Goal: Task Accomplishment & Management: Manage account settings

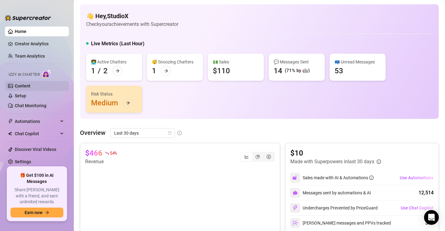
click at [27, 86] on link "Content" at bounding box center [23, 85] width 16 height 5
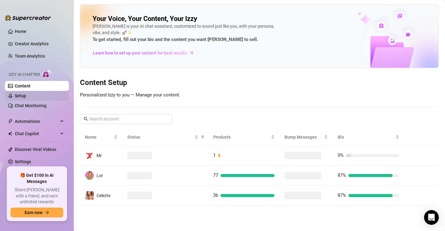
click at [26, 97] on link "Setup" at bounding box center [20, 95] width 11 height 5
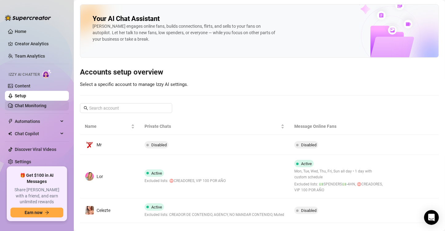
click at [26, 106] on link "Chat Monitoring" at bounding box center [31, 105] width 32 height 5
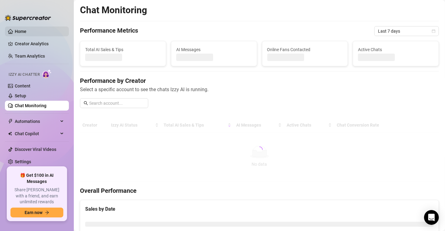
click at [21, 32] on link "Home" at bounding box center [21, 31] width 12 height 5
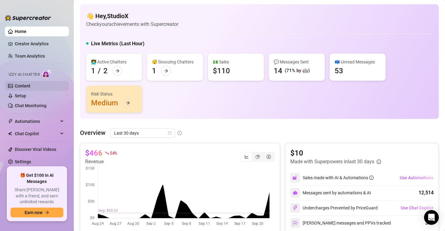
click at [23, 83] on link "Content" at bounding box center [23, 85] width 16 height 5
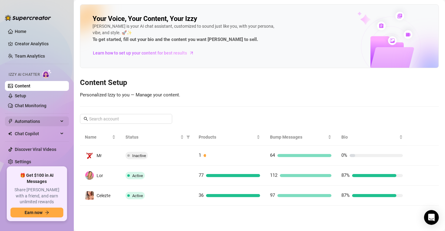
click at [33, 123] on span "Automations" at bounding box center [37, 121] width 44 height 10
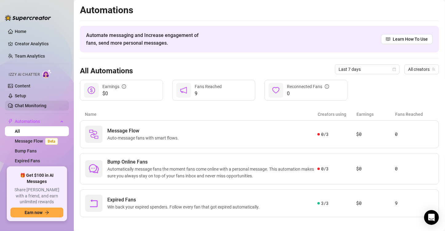
click at [40, 103] on link "Chat Monitoring" at bounding box center [31, 105] width 32 height 5
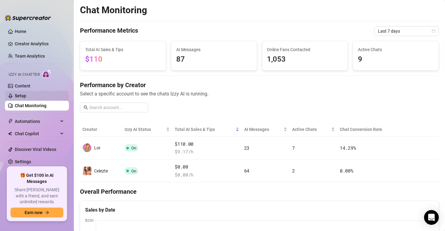
click at [26, 94] on link "Setup" at bounding box center [20, 95] width 11 height 5
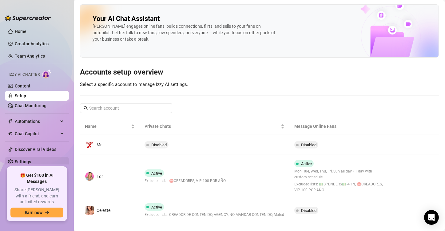
click at [29, 159] on link "Settings" at bounding box center [23, 161] width 16 height 5
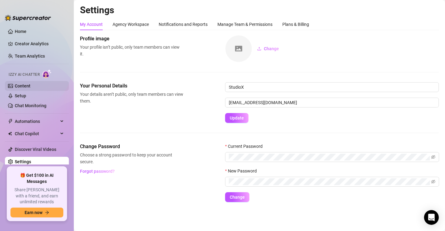
click at [24, 85] on link "Content" at bounding box center [23, 85] width 16 height 5
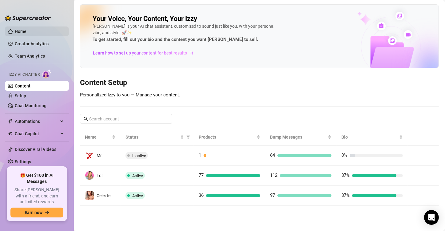
click at [26, 34] on link "Home" at bounding box center [21, 31] width 12 height 5
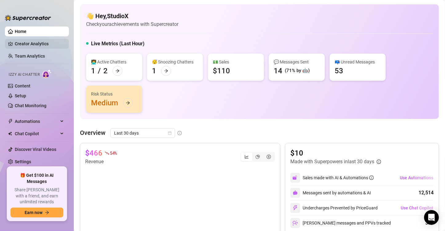
click at [30, 43] on link "Creator Analytics" at bounding box center [39, 44] width 49 height 10
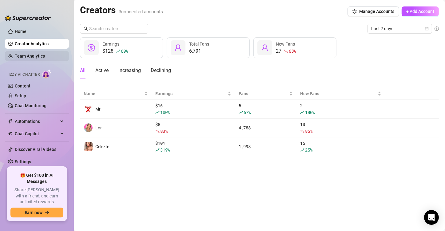
click at [30, 57] on link "Team Analytics" at bounding box center [30, 56] width 30 height 5
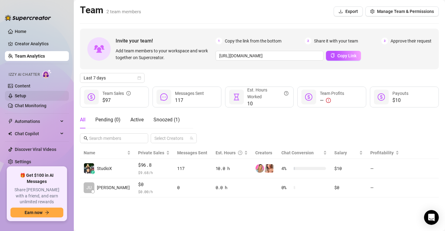
click at [26, 93] on link "Setup" at bounding box center [20, 95] width 11 height 5
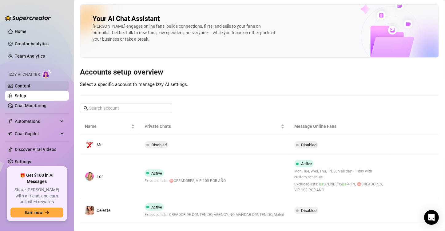
click at [30, 86] on link "Content" at bounding box center [23, 85] width 16 height 5
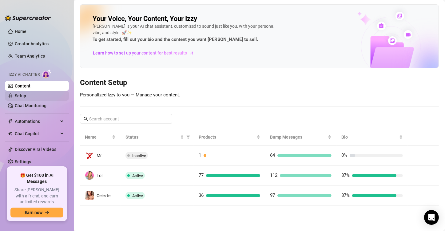
click at [26, 95] on link "Setup" at bounding box center [20, 95] width 11 height 5
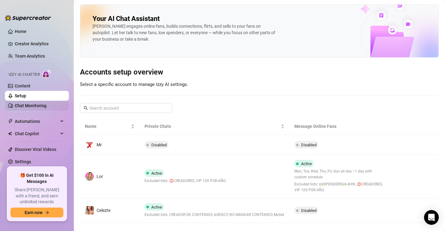
click at [32, 103] on link "Chat Monitoring" at bounding box center [31, 105] width 32 height 5
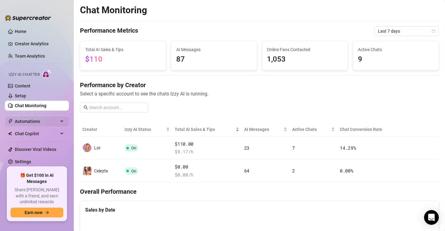
click at [37, 124] on span "Automations" at bounding box center [37, 121] width 44 height 10
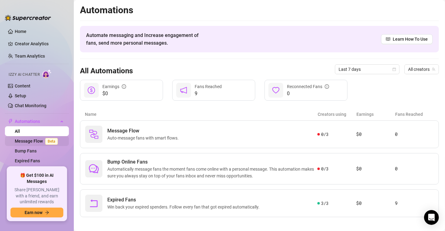
click at [35, 139] on link "Message Flow Beta" at bounding box center [38, 141] width 46 height 5
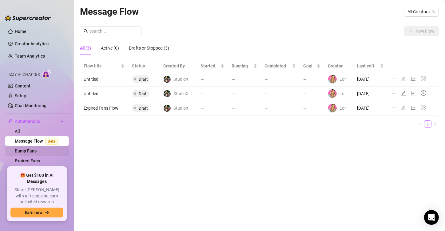
click at [34, 150] on link "Bump Fans" at bounding box center [26, 150] width 22 height 5
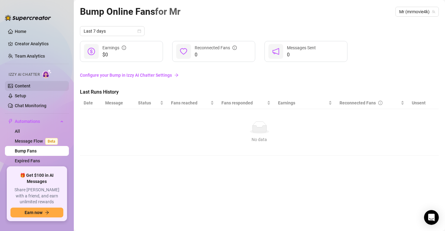
click at [19, 84] on link "Content" at bounding box center [23, 85] width 16 height 5
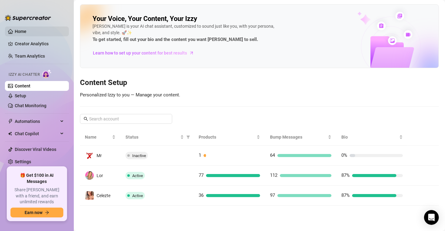
click at [20, 30] on link "Home" at bounding box center [21, 31] width 12 height 5
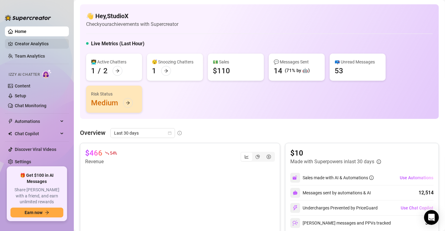
click at [23, 43] on link "Creator Analytics" at bounding box center [39, 44] width 49 height 10
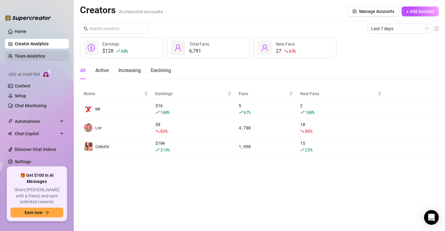
click at [23, 57] on link "Team Analytics" at bounding box center [30, 56] width 30 height 5
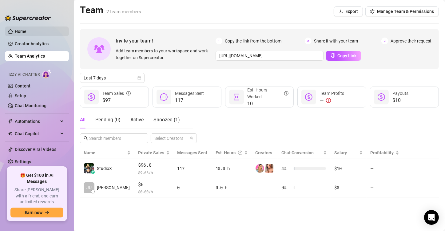
click at [15, 32] on link "Home" at bounding box center [21, 31] width 12 height 5
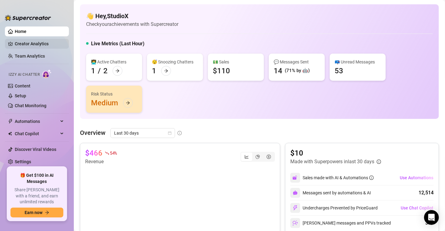
click at [15, 43] on link "Creator Analytics" at bounding box center [39, 44] width 49 height 10
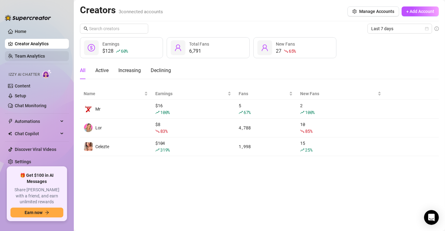
click at [15, 54] on link "Team Analytics" at bounding box center [30, 56] width 30 height 5
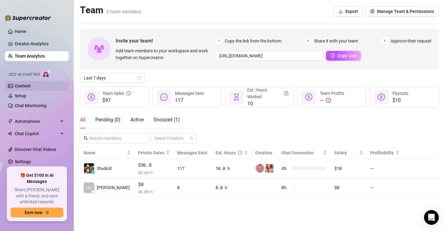
click at [18, 83] on link "Content" at bounding box center [23, 85] width 16 height 5
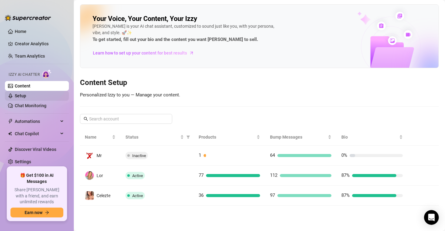
click at [18, 93] on link "Setup" at bounding box center [20, 95] width 11 height 5
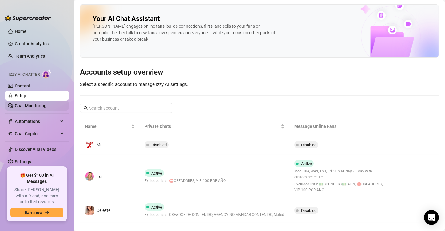
click at [19, 103] on link "Chat Monitoring" at bounding box center [31, 105] width 32 height 5
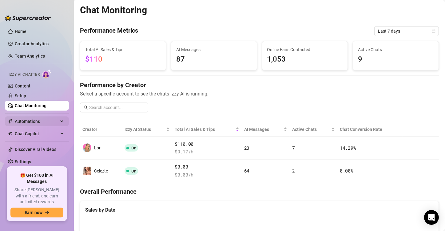
click at [20, 117] on span "Automations" at bounding box center [37, 121] width 44 height 10
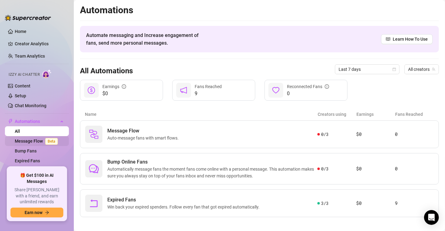
click at [28, 143] on link "Message Flow Beta" at bounding box center [38, 141] width 46 height 5
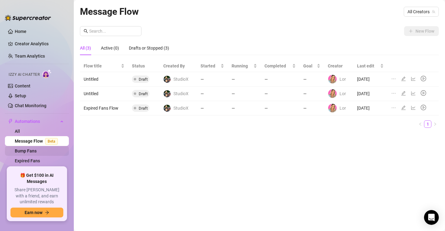
click at [27, 152] on link "Bump Fans" at bounding box center [26, 150] width 22 height 5
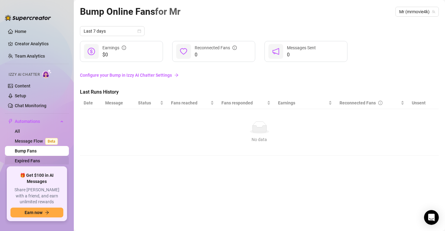
click at [27, 161] on link "Expired Fans" at bounding box center [27, 160] width 25 height 5
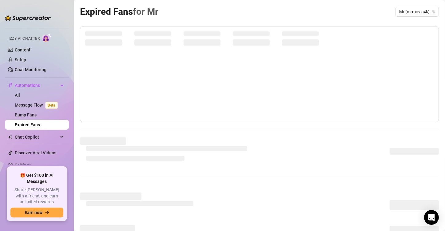
scroll to position [38, 0]
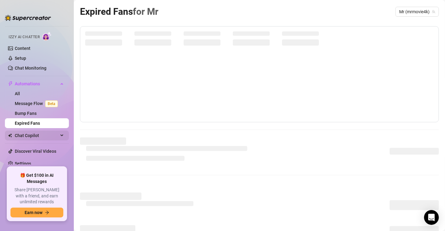
click at [58, 131] on div "Chat Copilot" at bounding box center [37, 136] width 64 height 10
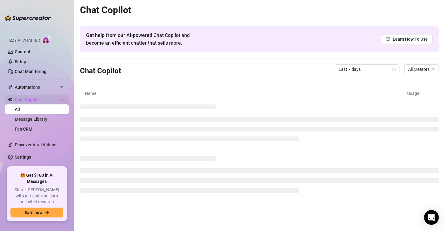
scroll to position [28, 0]
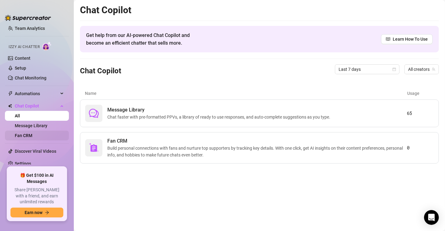
click at [32, 133] on link "Fan CRM" at bounding box center [24, 135] width 18 height 5
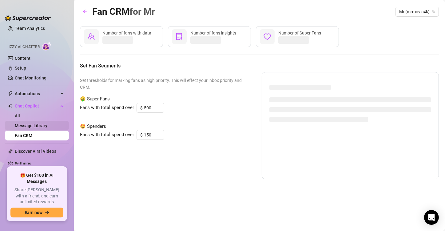
click at [47, 125] on link "Message Library" at bounding box center [31, 125] width 33 height 5
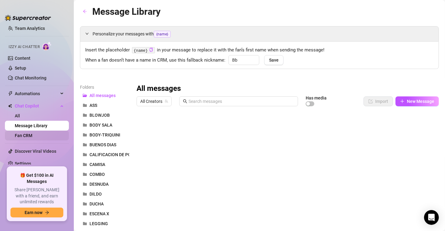
click at [32, 136] on link "Fan CRM" at bounding box center [24, 135] width 18 height 5
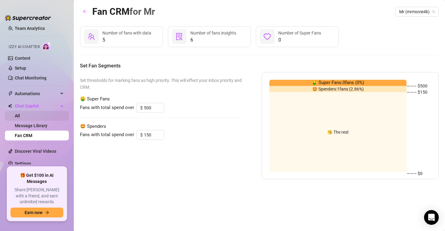
click at [20, 115] on link "All" at bounding box center [17, 115] width 5 height 5
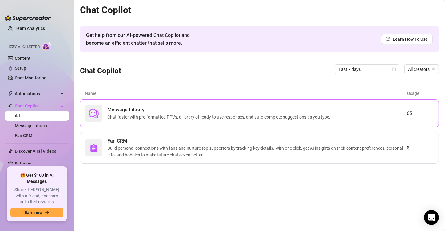
click at [179, 107] on span "Message Library" at bounding box center [220, 109] width 226 height 7
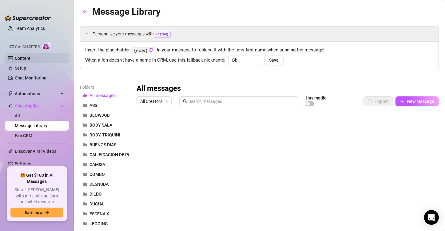
click at [27, 56] on link "Content" at bounding box center [23, 58] width 16 height 5
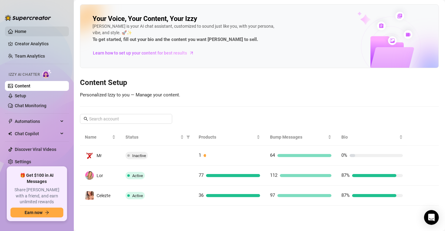
click at [24, 29] on link "Home" at bounding box center [21, 31] width 12 height 5
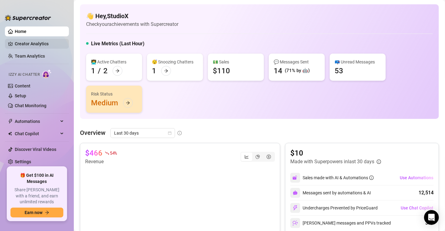
click at [42, 41] on link "Creator Analytics" at bounding box center [39, 44] width 49 height 10
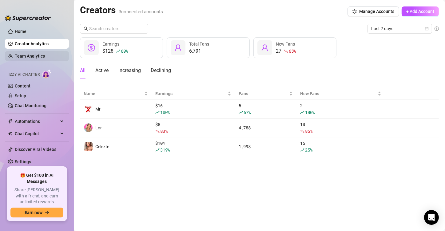
click at [42, 58] on link "Team Analytics" at bounding box center [30, 56] width 30 height 5
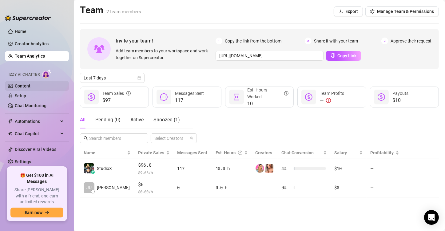
click at [24, 87] on link "Content" at bounding box center [23, 85] width 16 height 5
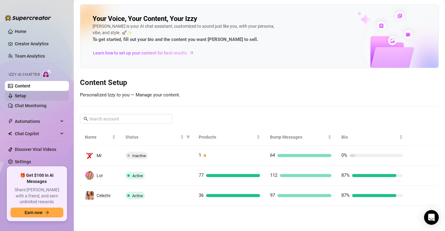
click at [26, 96] on link "Setup" at bounding box center [20, 95] width 11 height 5
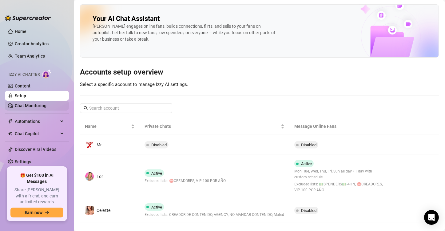
click at [22, 107] on link "Chat Monitoring" at bounding box center [31, 105] width 32 height 5
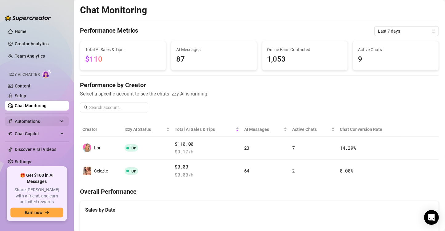
click at [22, 119] on span "Automations" at bounding box center [37, 121] width 44 height 10
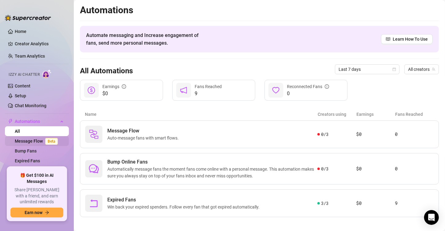
click at [18, 139] on link "Message Flow Beta" at bounding box center [38, 141] width 46 height 5
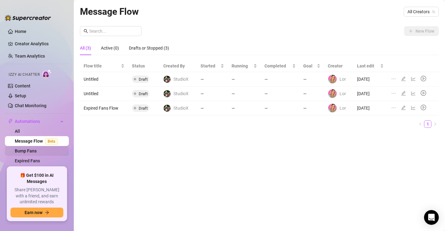
click at [17, 149] on link "Bump Fans" at bounding box center [26, 150] width 22 height 5
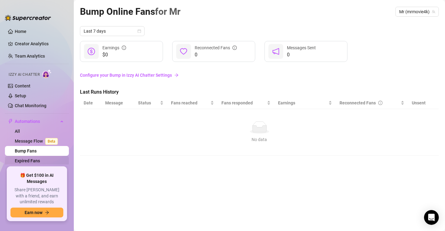
click at [19, 158] on link "Expired Fans" at bounding box center [27, 160] width 25 height 5
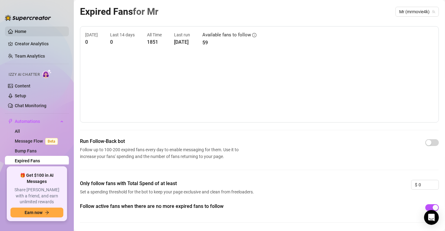
click at [26, 32] on link "Home" at bounding box center [21, 31] width 12 height 5
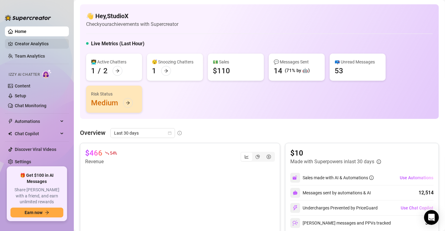
click at [27, 40] on link "Creator Analytics" at bounding box center [39, 44] width 49 height 10
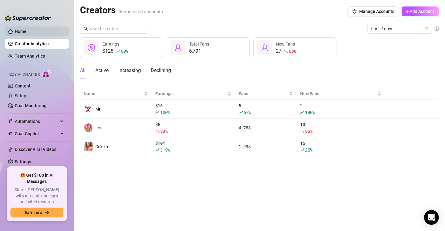
click at [26, 32] on link "Home" at bounding box center [21, 31] width 12 height 5
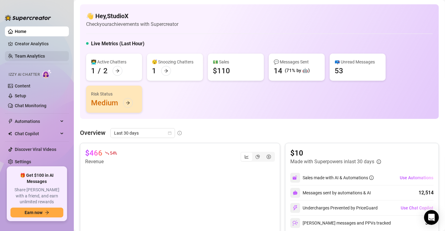
click at [25, 58] on link "Team Analytics" at bounding box center [30, 56] width 30 height 5
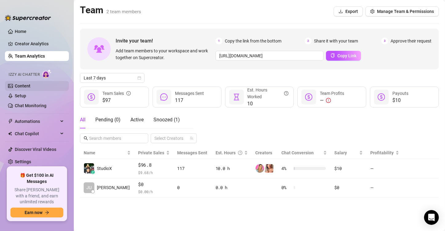
click at [26, 87] on link "Content" at bounding box center [23, 85] width 16 height 5
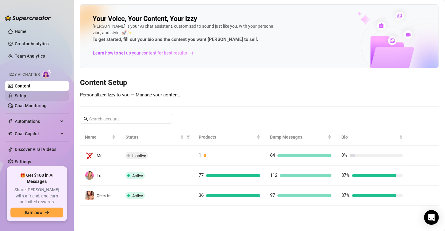
click at [26, 93] on link "Setup" at bounding box center [20, 95] width 11 height 5
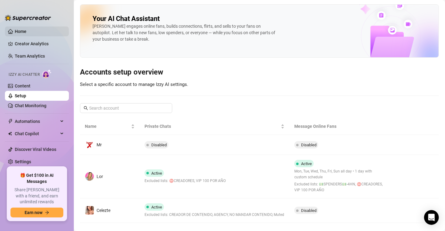
click at [17, 29] on link "Home" at bounding box center [21, 31] width 12 height 5
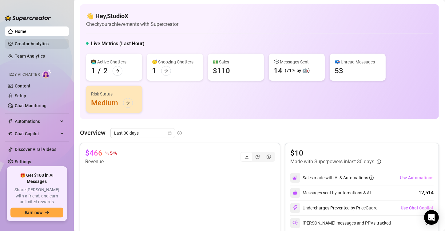
click at [41, 41] on link "Creator Analytics" at bounding box center [39, 44] width 49 height 10
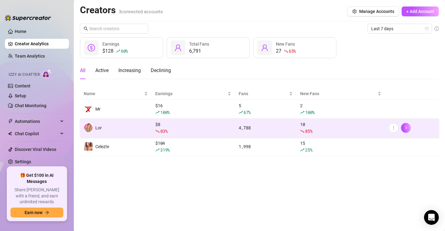
click at [114, 125] on td "Lor" at bounding box center [116, 128] width 72 height 19
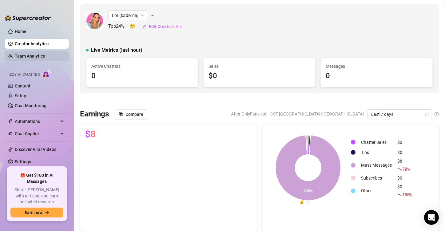
click at [45, 57] on link "Team Analytics" at bounding box center [30, 56] width 30 height 5
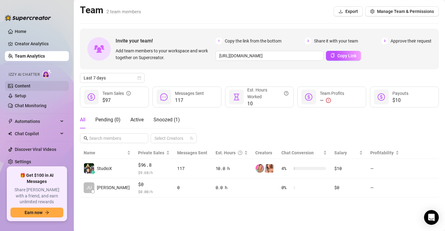
click at [30, 83] on link "Content" at bounding box center [23, 85] width 16 height 5
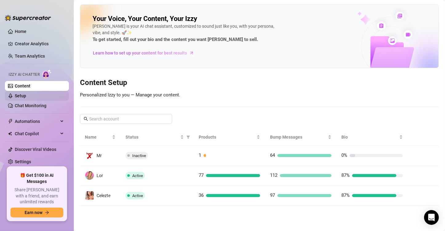
click at [26, 95] on link "Setup" at bounding box center [20, 95] width 11 height 5
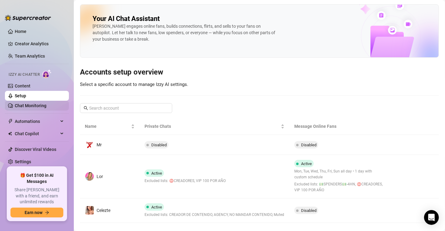
click at [46, 103] on link "Chat Monitoring" at bounding box center [31, 105] width 32 height 5
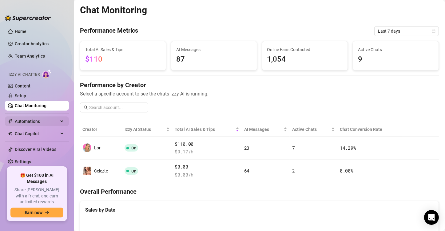
click at [53, 118] on span "Automations" at bounding box center [37, 121] width 44 height 10
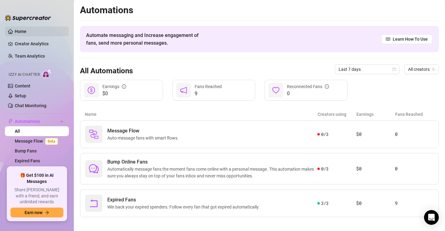
click at [16, 30] on link "Home" at bounding box center [21, 31] width 12 height 5
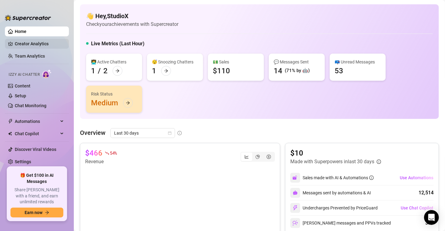
click at [48, 46] on link "Creator Analytics" at bounding box center [39, 44] width 49 height 10
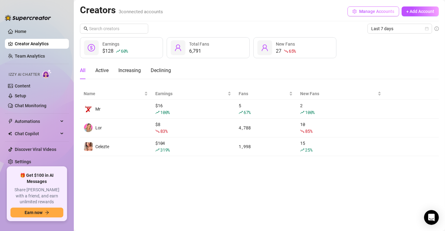
click at [366, 10] on span "Manage Accounts" at bounding box center [377, 11] width 35 height 5
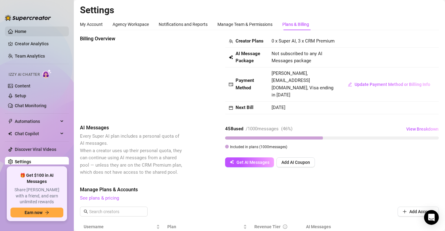
click at [26, 32] on link "Home" at bounding box center [21, 31] width 12 height 5
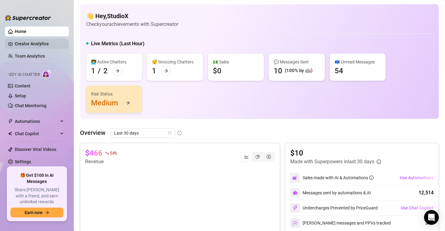
click at [24, 43] on link "Creator Analytics" at bounding box center [39, 44] width 49 height 10
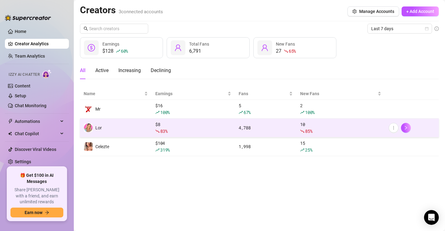
click at [108, 127] on td "Lor" at bounding box center [116, 128] width 72 height 19
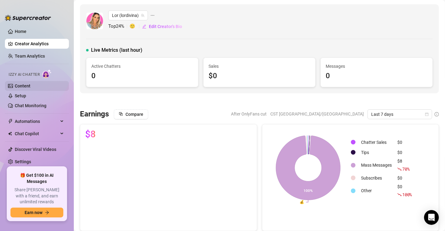
click at [24, 87] on link "Content" at bounding box center [23, 85] width 16 height 5
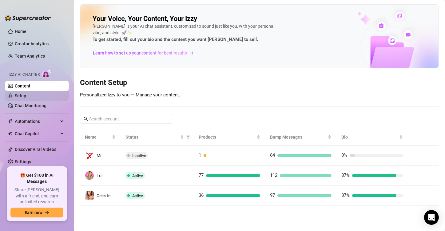
click at [26, 93] on link "Setup" at bounding box center [20, 95] width 11 height 5
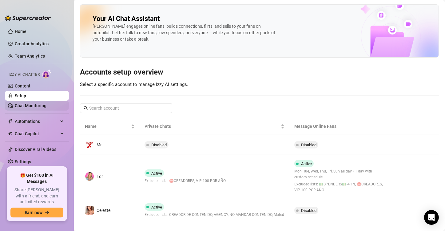
click at [26, 106] on link "Chat Monitoring" at bounding box center [31, 105] width 32 height 5
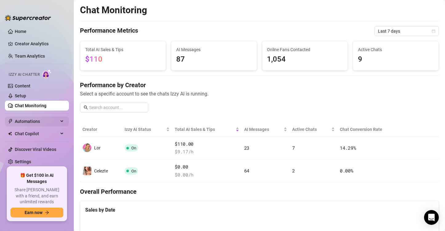
click at [26, 123] on span "Automations" at bounding box center [37, 121] width 44 height 10
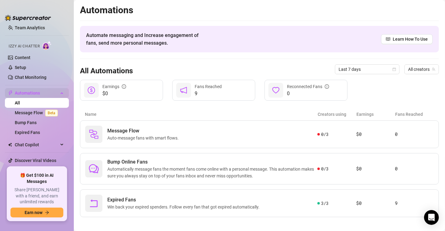
scroll to position [38, 0]
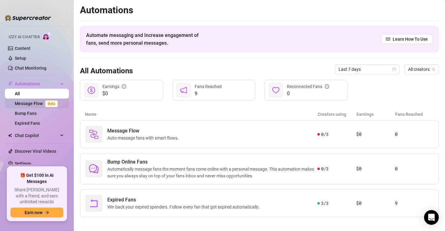
click at [32, 102] on link "Message Flow Beta" at bounding box center [38, 103] width 46 height 5
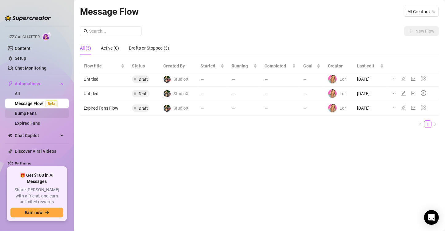
click at [34, 111] on link "Bump Fans" at bounding box center [26, 113] width 22 height 5
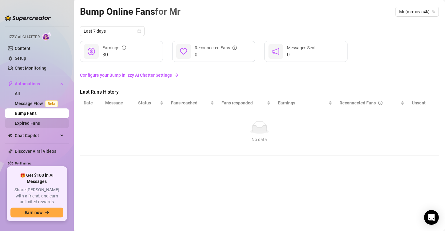
click at [35, 123] on link "Expired Fans" at bounding box center [27, 123] width 25 height 5
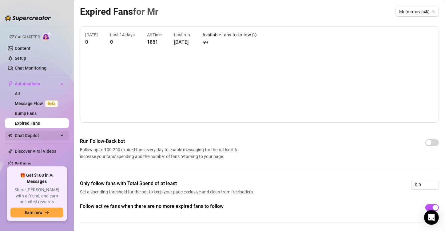
click at [55, 135] on div "Chat Copilot" at bounding box center [37, 136] width 64 height 10
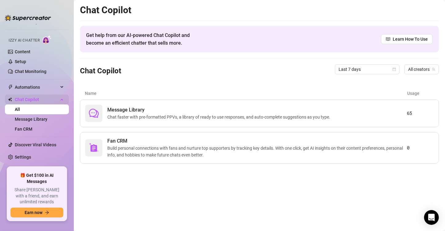
scroll to position [28, 0]
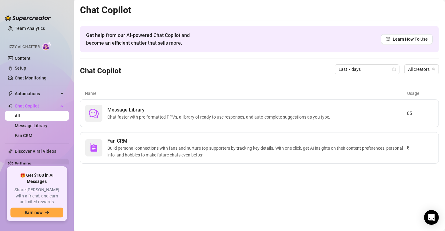
click at [31, 166] on link "Settings" at bounding box center [23, 163] width 16 height 5
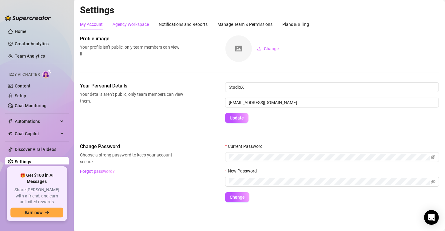
click at [136, 21] on div "Agency Workspace" at bounding box center [131, 24] width 36 height 7
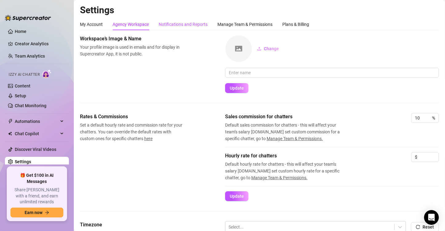
click at [183, 25] on div "Notifications and Reports" at bounding box center [183, 24] width 49 height 7
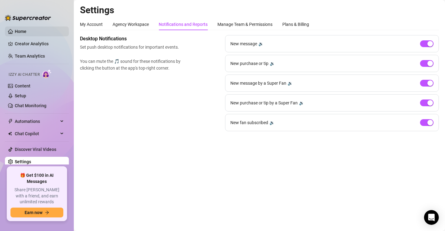
click at [23, 29] on link "Home" at bounding box center [21, 31] width 12 height 5
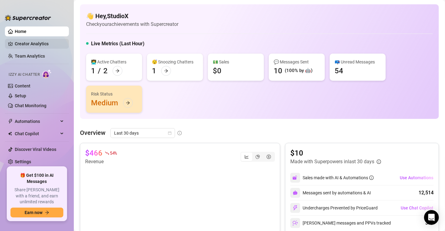
click at [21, 44] on link "Creator Analytics" at bounding box center [39, 44] width 49 height 10
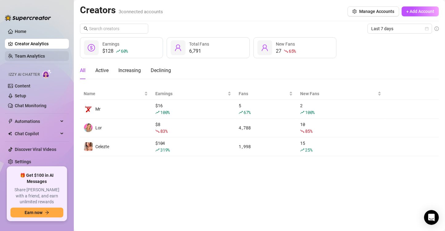
click at [20, 54] on link "Team Analytics" at bounding box center [30, 56] width 30 height 5
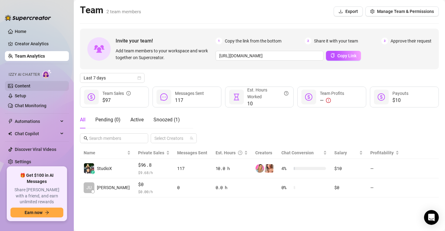
click at [30, 86] on link "Content" at bounding box center [23, 85] width 16 height 5
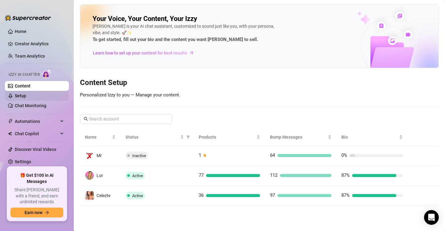
click at [26, 94] on link "Setup" at bounding box center [20, 95] width 11 height 5
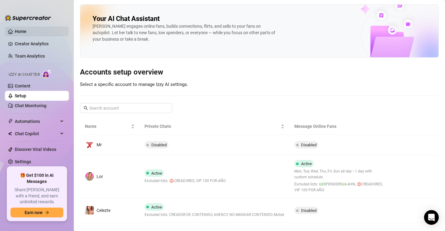
click at [26, 30] on link "Home" at bounding box center [21, 31] width 12 height 5
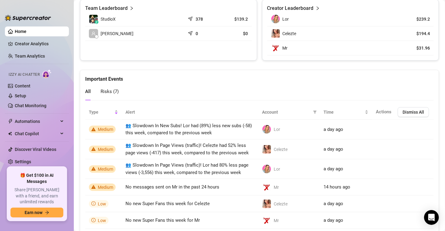
scroll to position [308, 0]
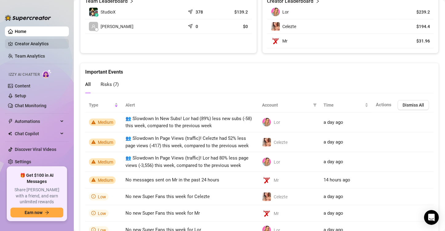
click at [42, 44] on link "Creator Analytics" at bounding box center [39, 44] width 49 height 10
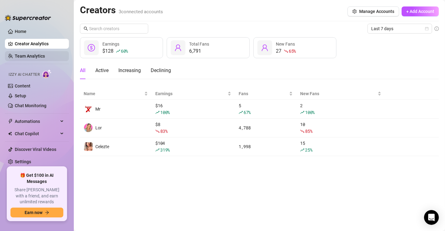
click at [40, 58] on link "Team Analytics" at bounding box center [30, 56] width 30 height 5
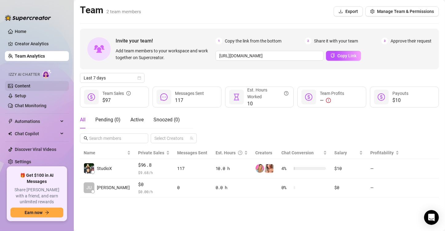
click at [30, 84] on link "Content" at bounding box center [23, 85] width 16 height 5
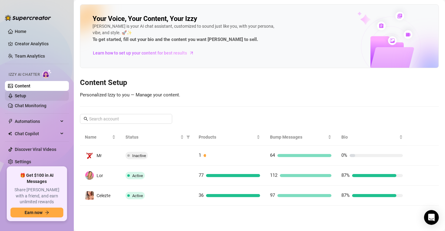
click at [26, 95] on link "Setup" at bounding box center [20, 95] width 11 height 5
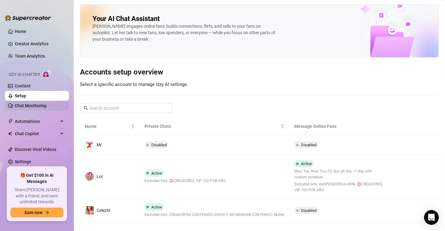
click at [31, 104] on link "Chat Monitoring" at bounding box center [31, 105] width 32 height 5
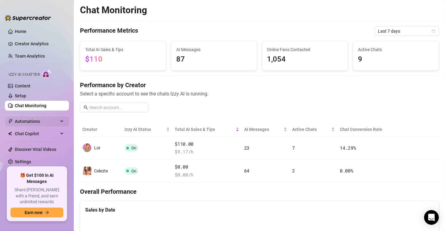
click at [38, 124] on span "Automations" at bounding box center [37, 121] width 44 height 10
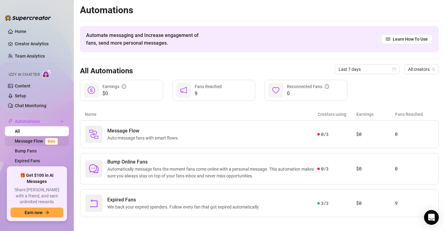
click at [51, 141] on span "Beta" at bounding box center [51, 141] width 13 height 7
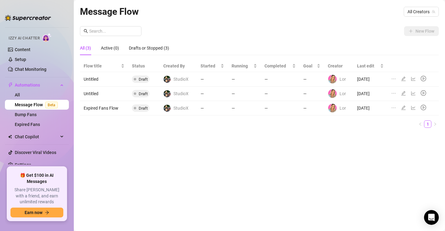
scroll to position [38, 0]
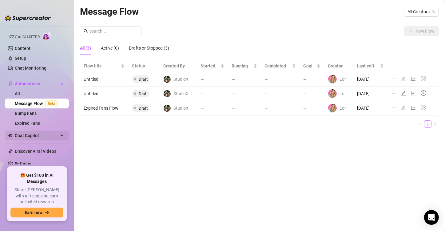
click at [56, 138] on div "Chat Copilot" at bounding box center [37, 136] width 64 height 10
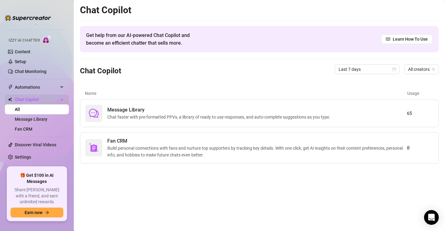
scroll to position [28, 0]
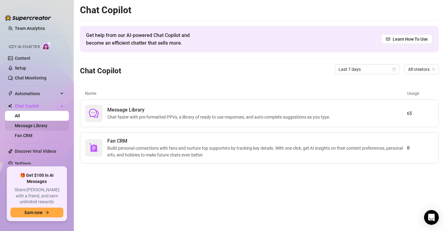
click at [47, 124] on link "Message Library" at bounding box center [31, 125] width 33 height 5
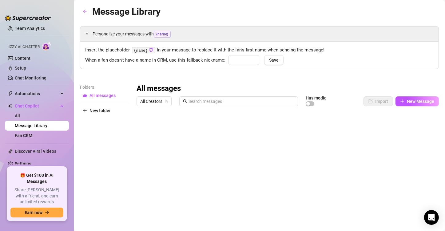
type input "Bb"
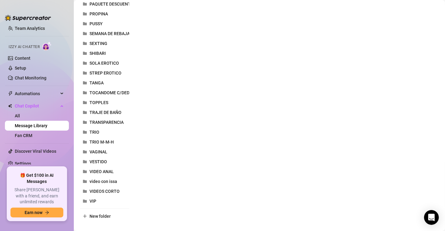
scroll to position [316, 0]
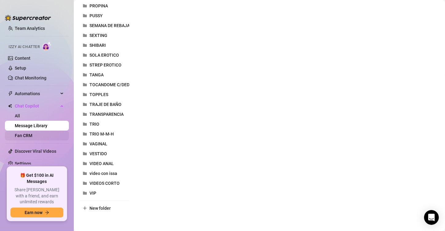
click at [32, 138] on link "Fan CRM" at bounding box center [24, 135] width 18 height 5
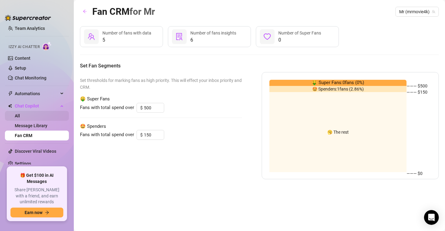
click at [20, 115] on link "All" at bounding box center [17, 115] width 5 height 5
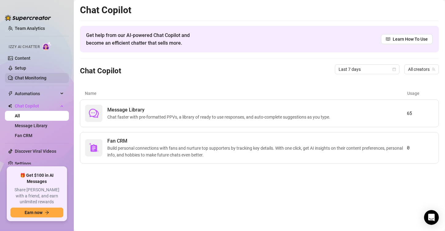
click at [36, 78] on link "Chat Monitoring" at bounding box center [31, 77] width 32 height 5
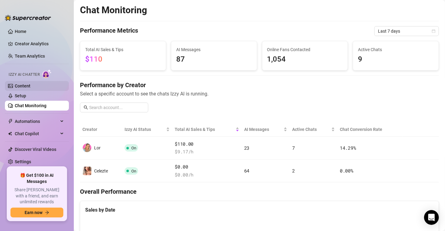
click at [30, 83] on link "Content" at bounding box center [23, 85] width 16 height 5
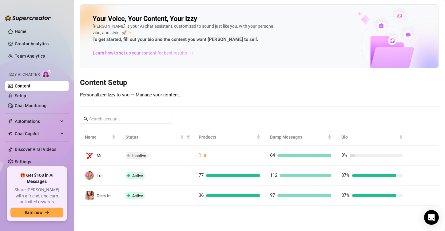
click at [181, 56] on span "Learn how to set up your content for best results" at bounding box center [140, 53] width 94 height 7
click at [26, 29] on link "Home" at bounding box center [21, 31] width 12 height 5
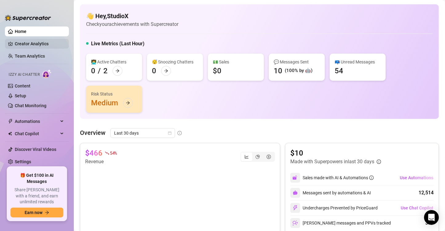
click at [26, 42] on link "Creator Analytics" at bounding box center [39, 44] width 49 height 10
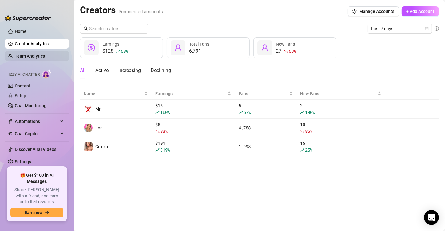
click at [45, 54] on link "Team Analytics" at bounding box center [30, 56] width 30 height 5
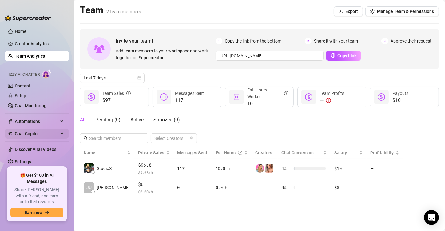
click at [45, 134] on span "Chat Copilot" at bounding box center [37, 134] width 44 height 10
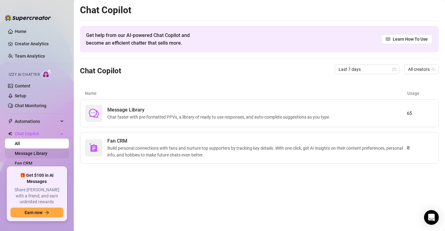
click at [40, 151] on link "Message Library" at bounding box center [31, 153] width 33 height 5
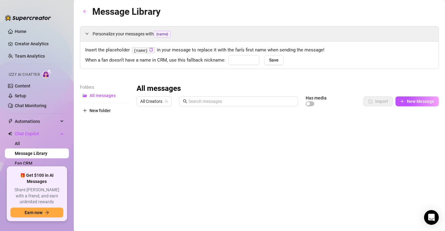
type input "Bb"
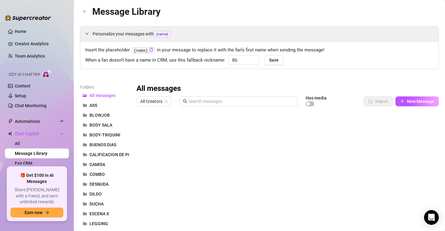
click at [35, 156] on link "Message Library" at bounding box center [31, 153] width 33 height 5
click at [32, 161] on link "Fan CRM" at bounding box center [24, 163] width 18 height 5
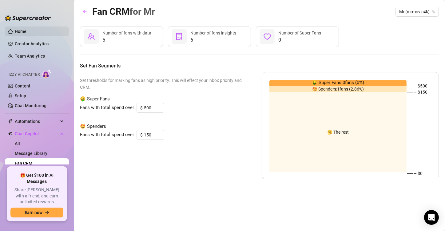
click at [18, 29] on link "Home" at bounding box center [21, 31] width 12 height 5
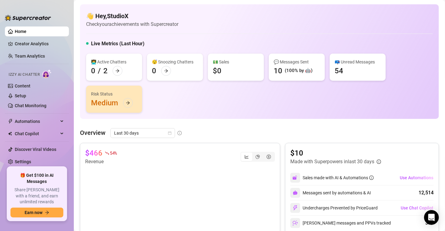
click at [23, 32] on link "Home" at bounding box center [21, 31] width 12 height 5
click at [23, 44] on link "Creator Analytics" at bounding box center [39, 44] width 49 height 10
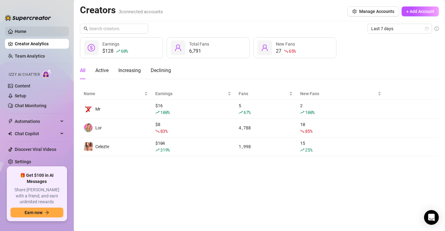
click at [26, 29] on link "Home" at bounding box center [21, 31] width 12 height 5
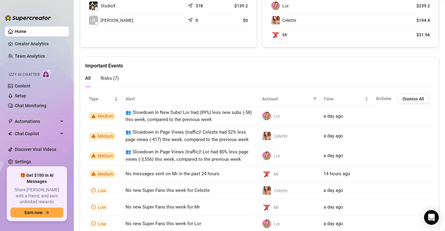
scroll to position [337, 0]
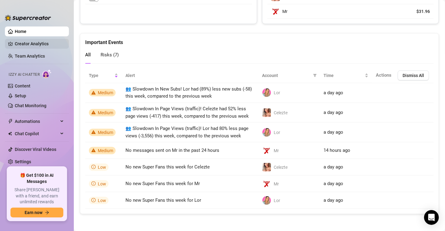
click at [28, 47] on link "Creator Analytics" at bounding box center [39, 44] width 49 height 10
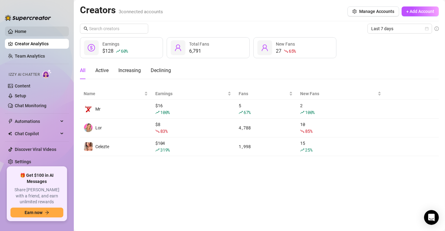
click at [15, 29] on link "Home" at bounding box center [21, 31] width 12 height 5
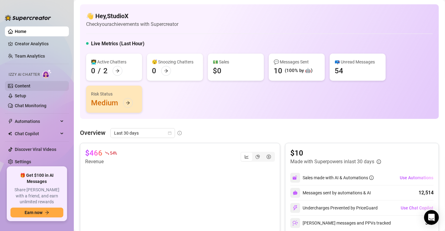
click at [26, 84] on link "Content" at bounding box center [23, 85] width 16 height 5
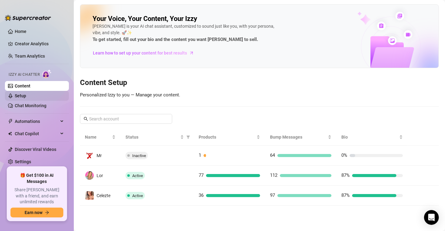
click at [26, 93] on link "Setup" at bounding box center [20, 95] width 11 height 5
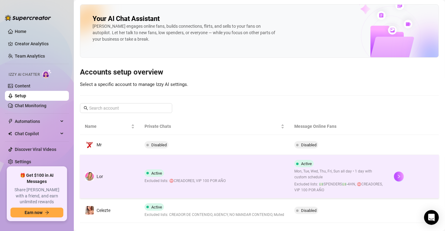
click at [123, 172] on td "Lor" at bounding box center [110, 176] width 60 height 43
click at [397, 176] on icon "right" at bounding box center [399, 176] width 4 height 4
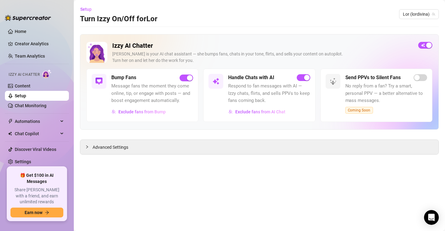
click at [175, 101] on span "Message fans the moment they come online, tip, or engage with posts — and boost…" at bounding box center [152, 94] width 82 height 22
click at [161, 114] on span "Exclude fans from Bump" at bounding box center [142, 111] width 47 height 5
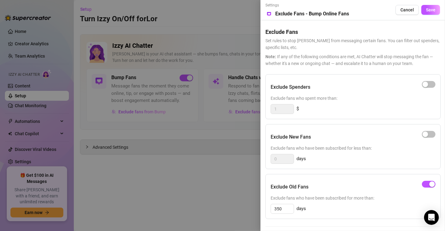
click at [179, 186] on div at bounding box center [222, 115] width 445 height 231
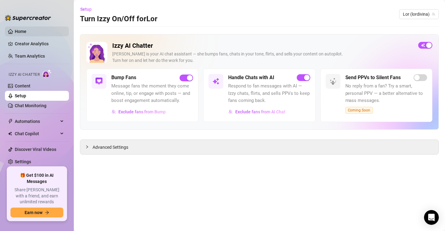
click at [24, 32] on link "Home" at bounding box center [21, 31] width 12 height 5
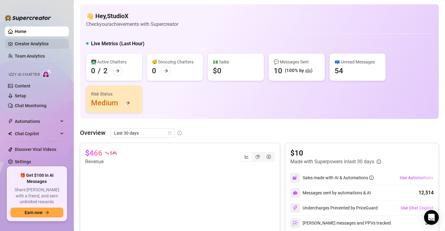
click at [20, 43] on link "Creator Analytics" at bounding box center [39, 44] width 49 height 10
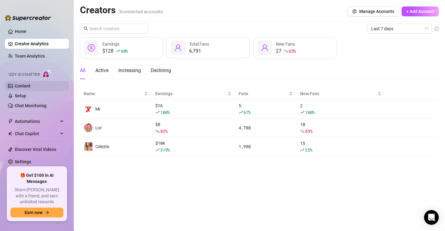
click at [30, 86] on link "Content" at bounding box center [23, 85] width 16 height 5
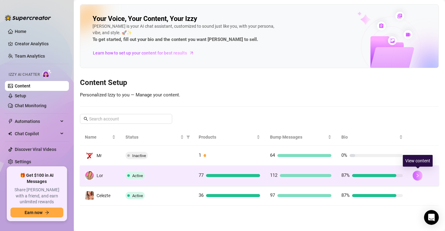
click at [417, 174] on icon "right" at bounding box center [418, 175] width 4 height 4
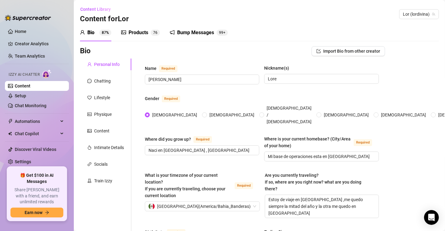
click at [188, 31] on div "Bump Messages" at bounding box center [195, 32] width 37 height 7
